Goal: Task Accomplishment & Management: Use online tool/utility

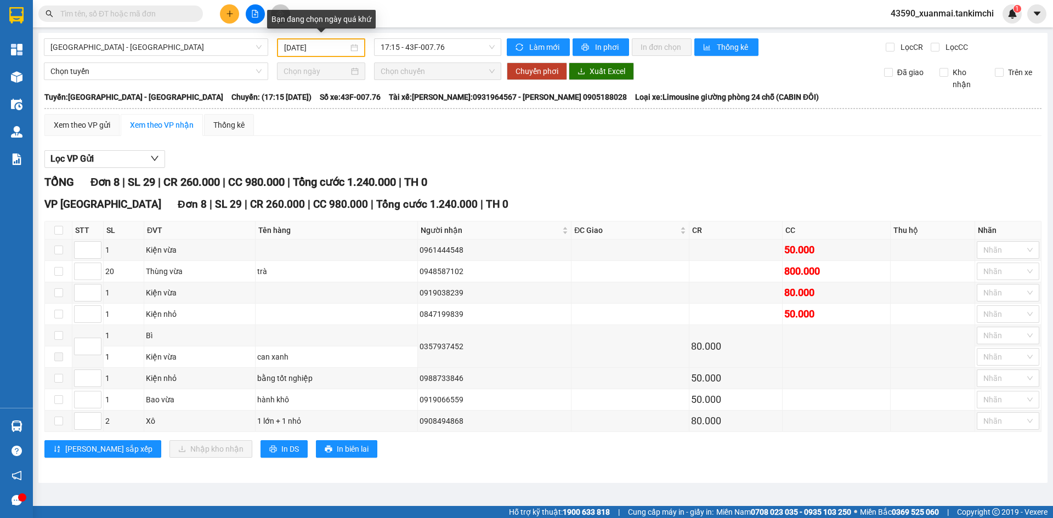
click at [329, 47] on input "[DATE]" at bounding box center [316, 48] width 64 height 12
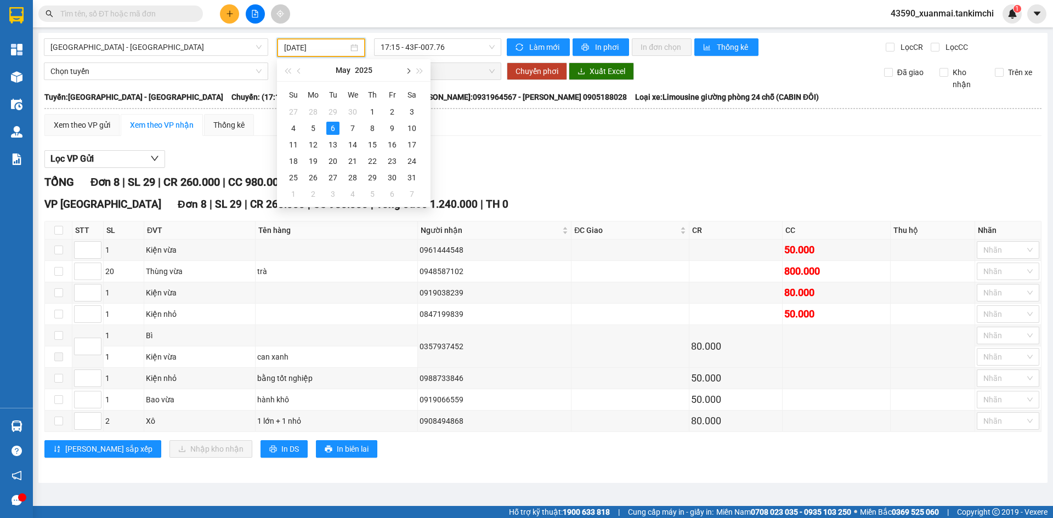
click at [406, 71] on span "button" at bounding box center [407, 71] width 5 height 5
click at [373, 145] on div "14" at bounding box center [372, 144] width 13 height 13
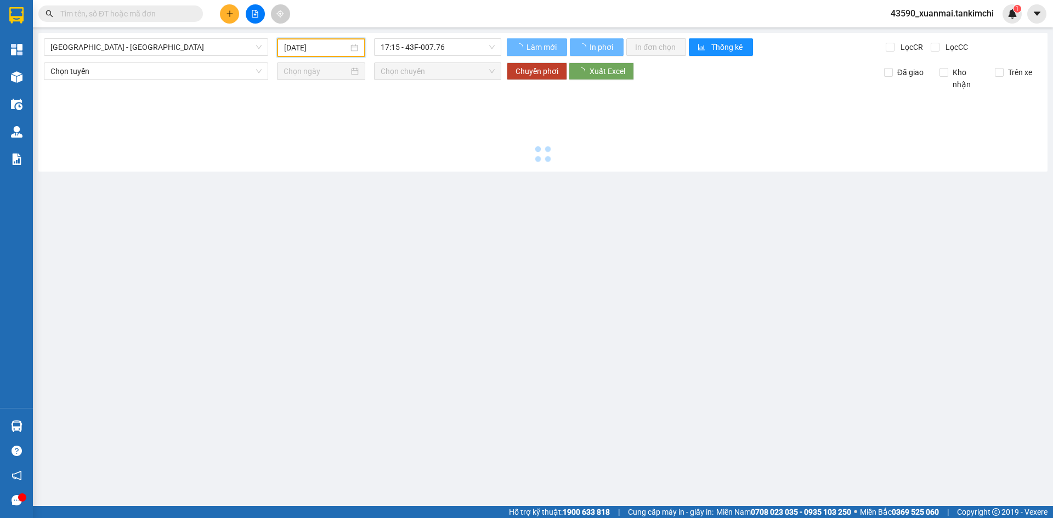
type input "[DATE]"
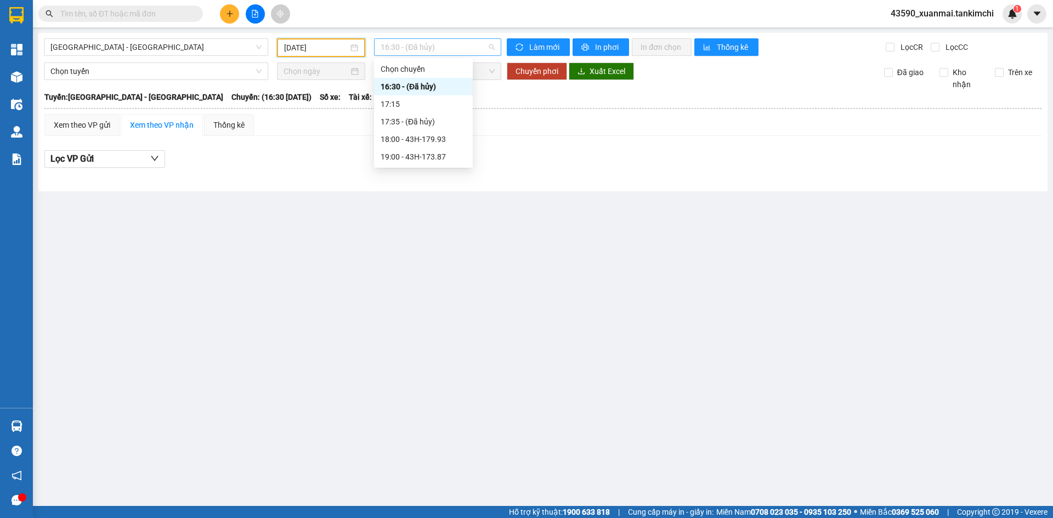
click at [451, 46] on span "16:30 - (Đã hủy)" at bounding box center [438, 47] width 114 height 16
click at [438, 157] on div "19:00 - 43H-173.87" at bounding box center [424, 157] width 86 height 12
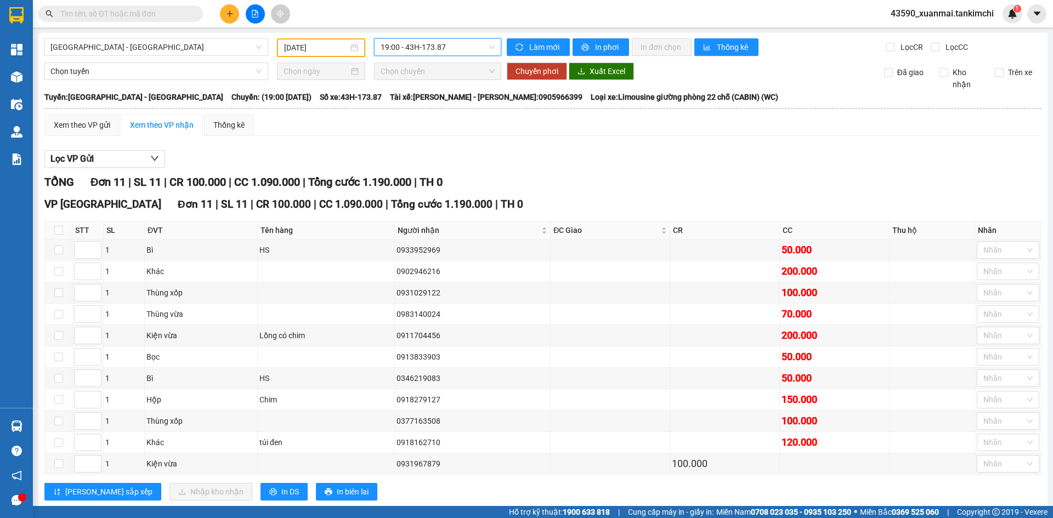
click at [451, 50] on span "19:00 - 43H-173.87" at bounding box center [438, 47] width 114 height 16
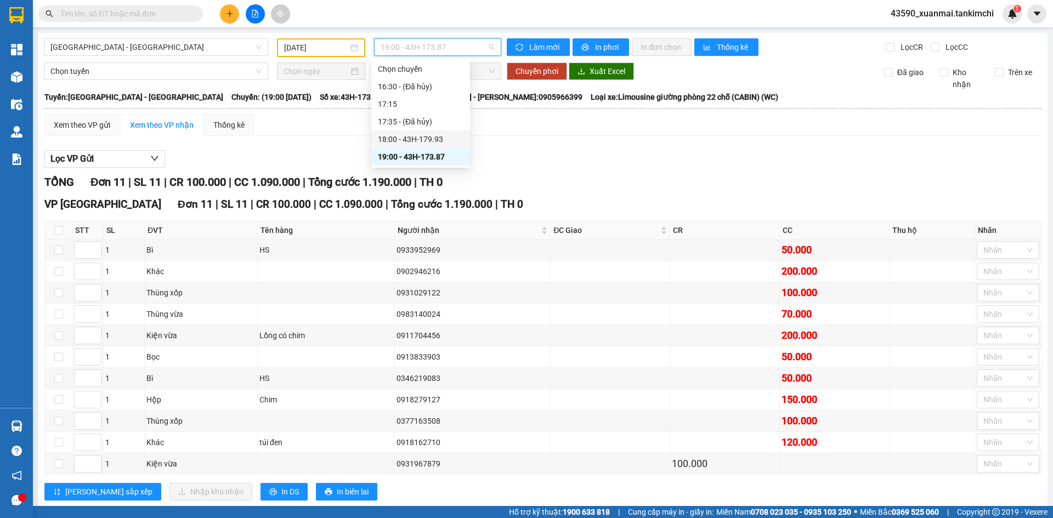
click at [441, 135] on div "18:00 - 43H-179.93" at bounding box center [421, 139] width 86 height 12
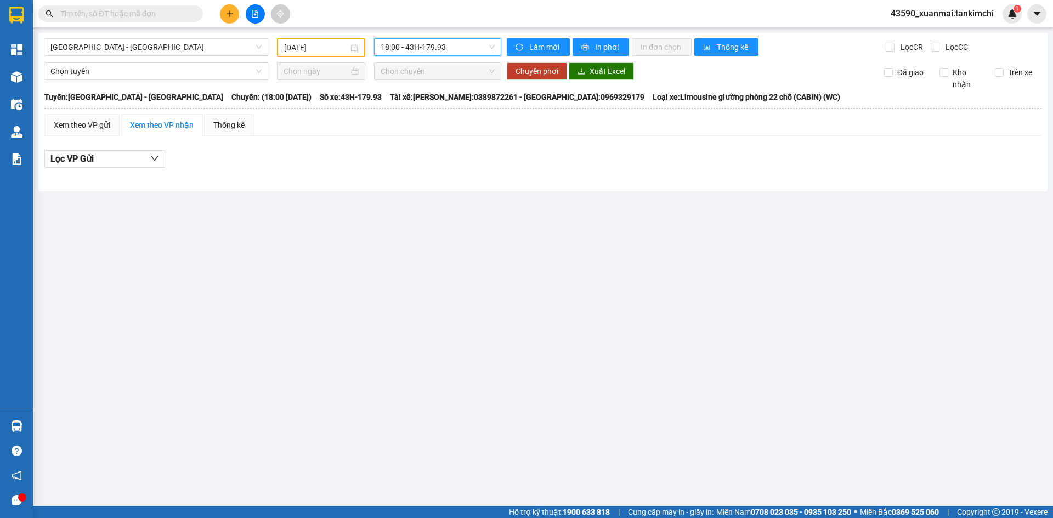
click at [453, 43] on span "18:00 - 43H-179.93" at bounding box center [438, 47] width 114 height 16
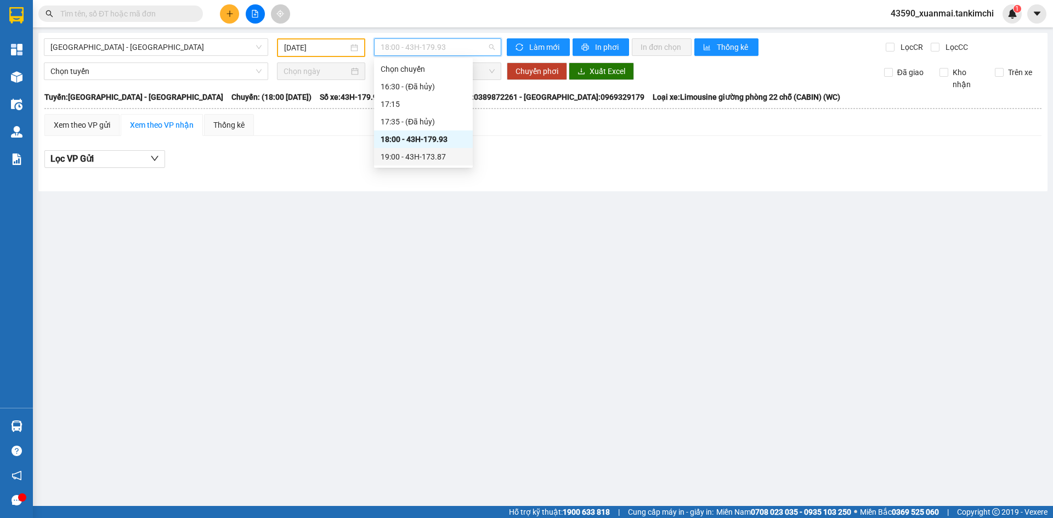
click at [452, 152] on div "19:00 - 43H-173.87" at bounding box center [424, 157] width 86 height 12
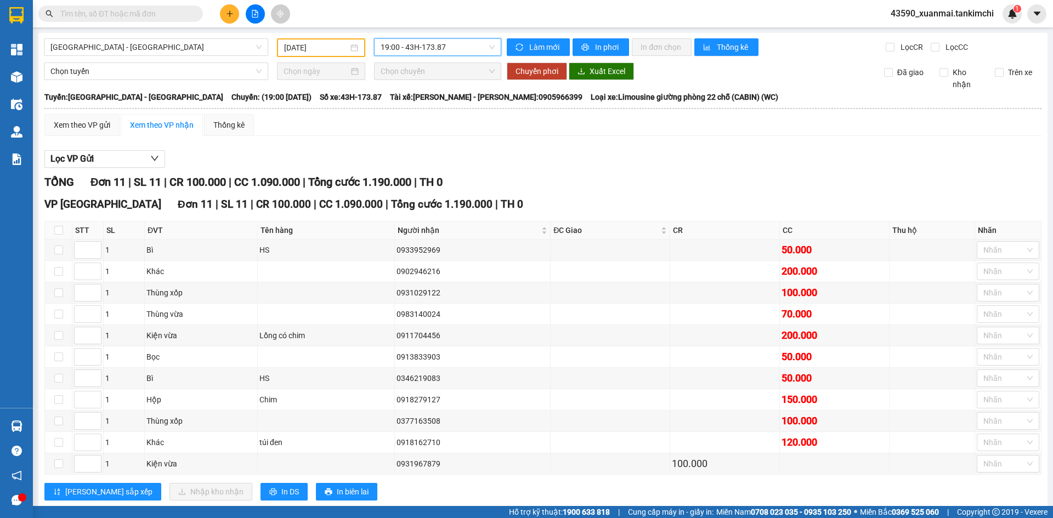
scroll to position [25, 0]
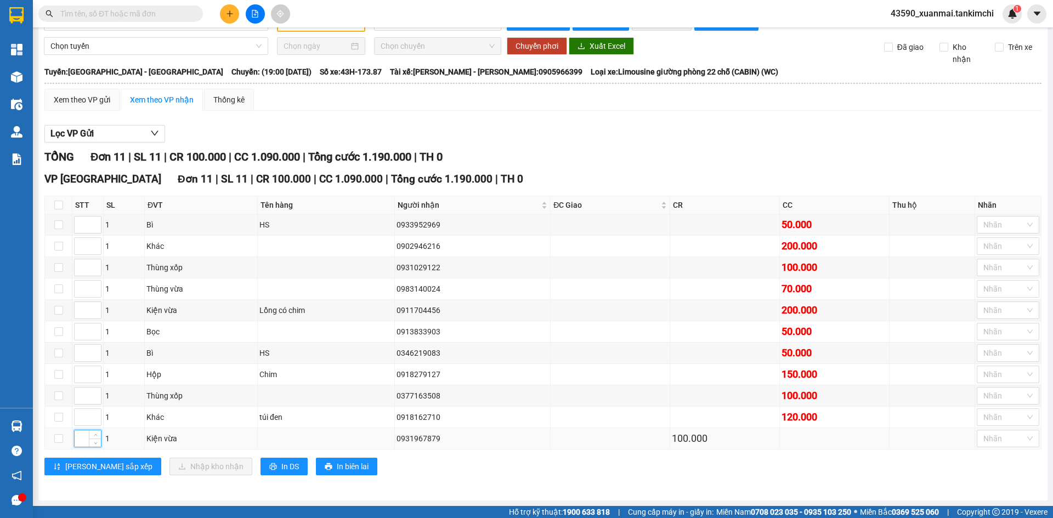
click at [82, 443] on input at bounding box center [88, 438] width 26 height 16
type input "1"
click at [86, 224] on input at bounding box center [88, 225] width 26 height 16
type input "2"
click at [84, 333] on input at bounding box center [88, 332] width 26 height 16
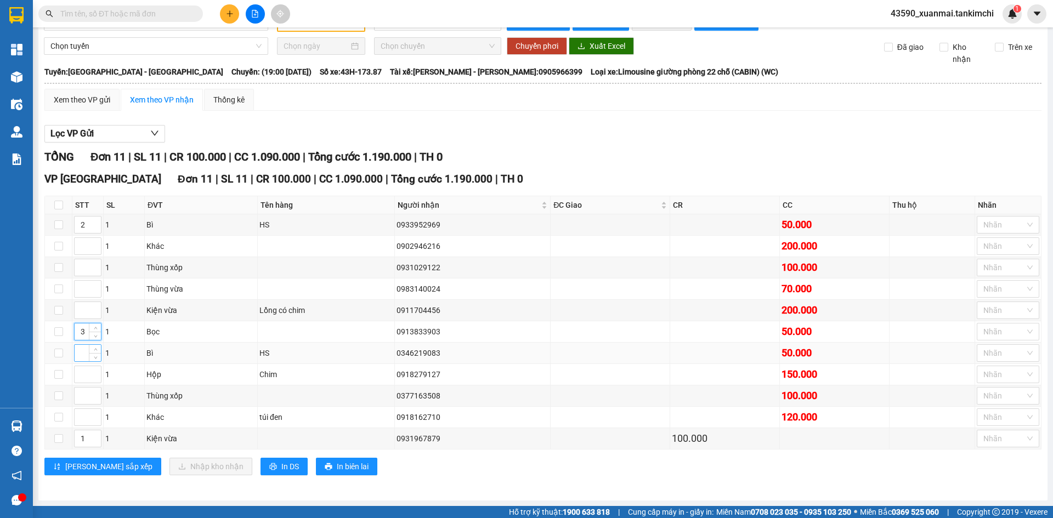
type input "3"
click at [82, 355] on input at bounding box center [88, 353] width 26 height 16
type input "4"
click at [82, 286] on input at bounding box center [88, 289] width 26 height 16
type input "5"
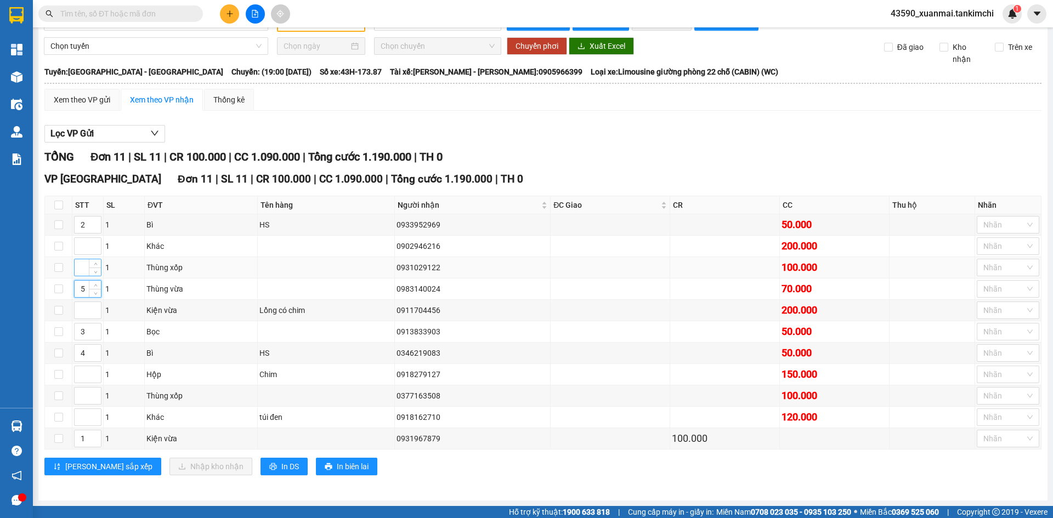
click at [82, 268] on input at bounding box center [88, 267] width 26 height 16
type input "6"
click at [79, 419] on input at bounding box center [88, 417] width 26 height 16
type input "7"
click at [86, 398] on input at bounding box center [88, 396] width 26 height 16
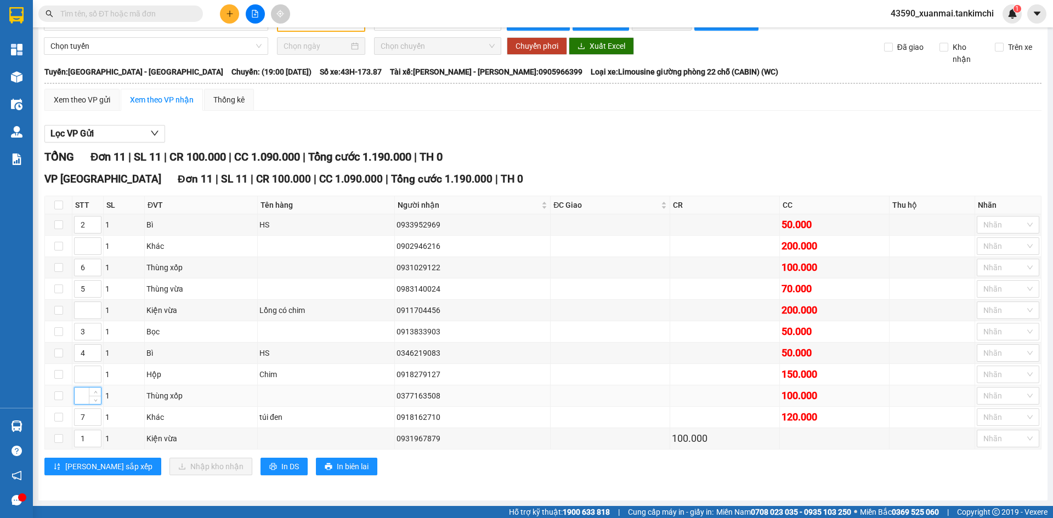
click at [81, 398] on input at bounding box center [88, 396] width 26 height 16
type input "7"
click at [82, 421] on input "7" at bounding box center [88, 417] width 26 height 16
click at [84, 416] on input "7" at bounding box center [88, 417] width 26 height 16
type input "8"
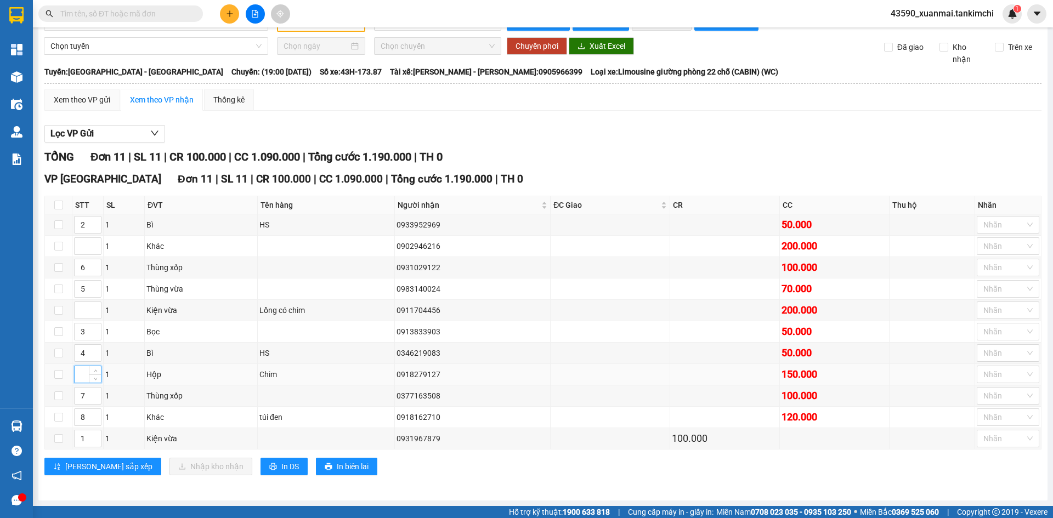
click at [81, 377] on input at bounding box center [88, 374] width 26 height 16
type input "9"
click at [83, 310] on input at bounding box center [88, 310] width 26 height 16
type input "10"
click at [83, 243] on input at bounding box center [88, 246] width 26 height 16
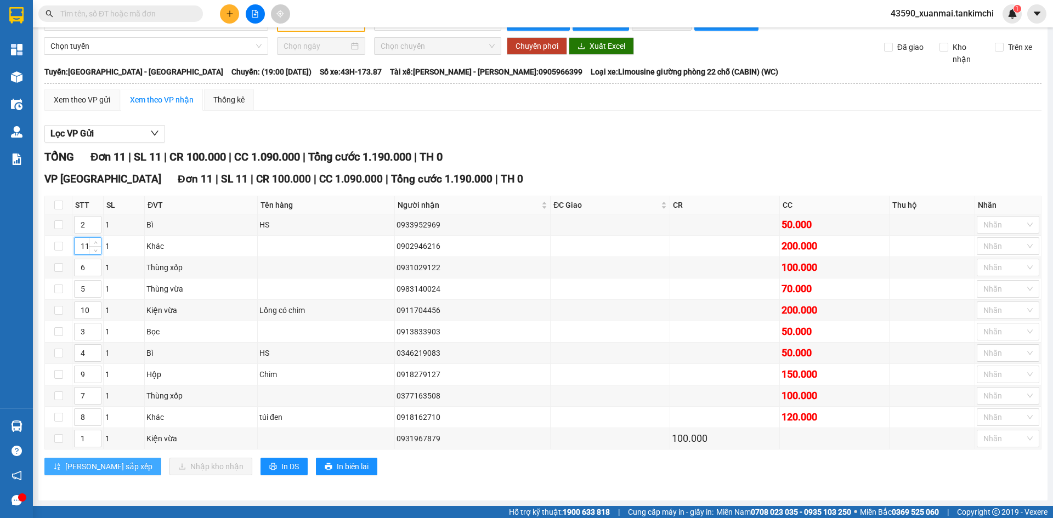
type input "11"
click at [79, 465] on span "[PERSON_NAME] sắp xếp" at bounding box center [108, 467] width 87 height 12
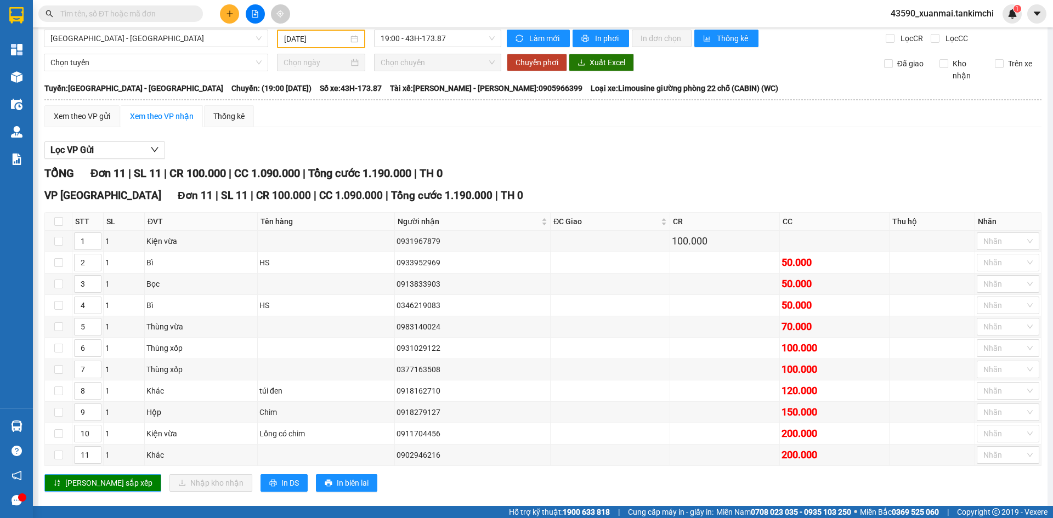
scroll to position [0, 0]
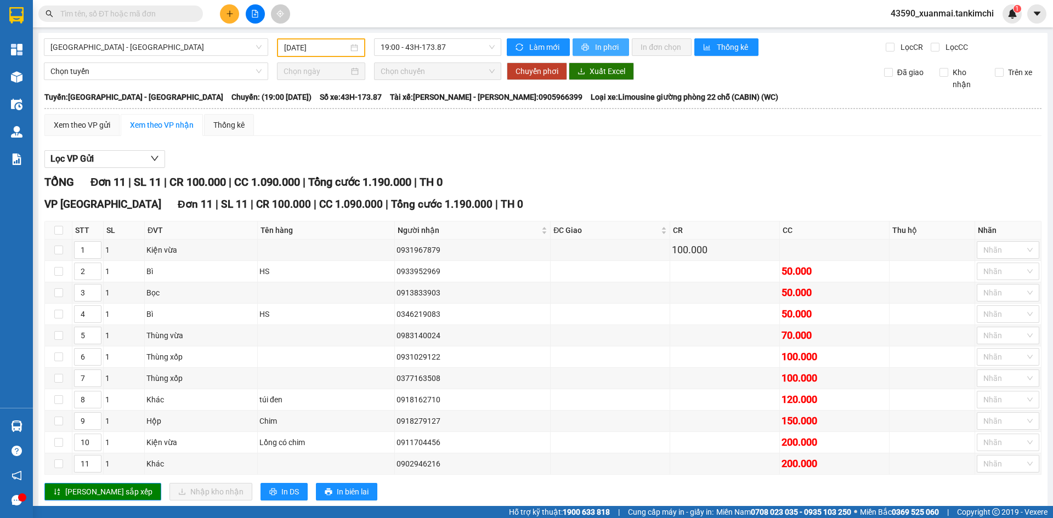
click at [603, 42] on span "In phơi" at bounding box center [607, 47] width 25 height 12
